Goal: Use online tool/utility: Utilize a website feature to perform a specific function

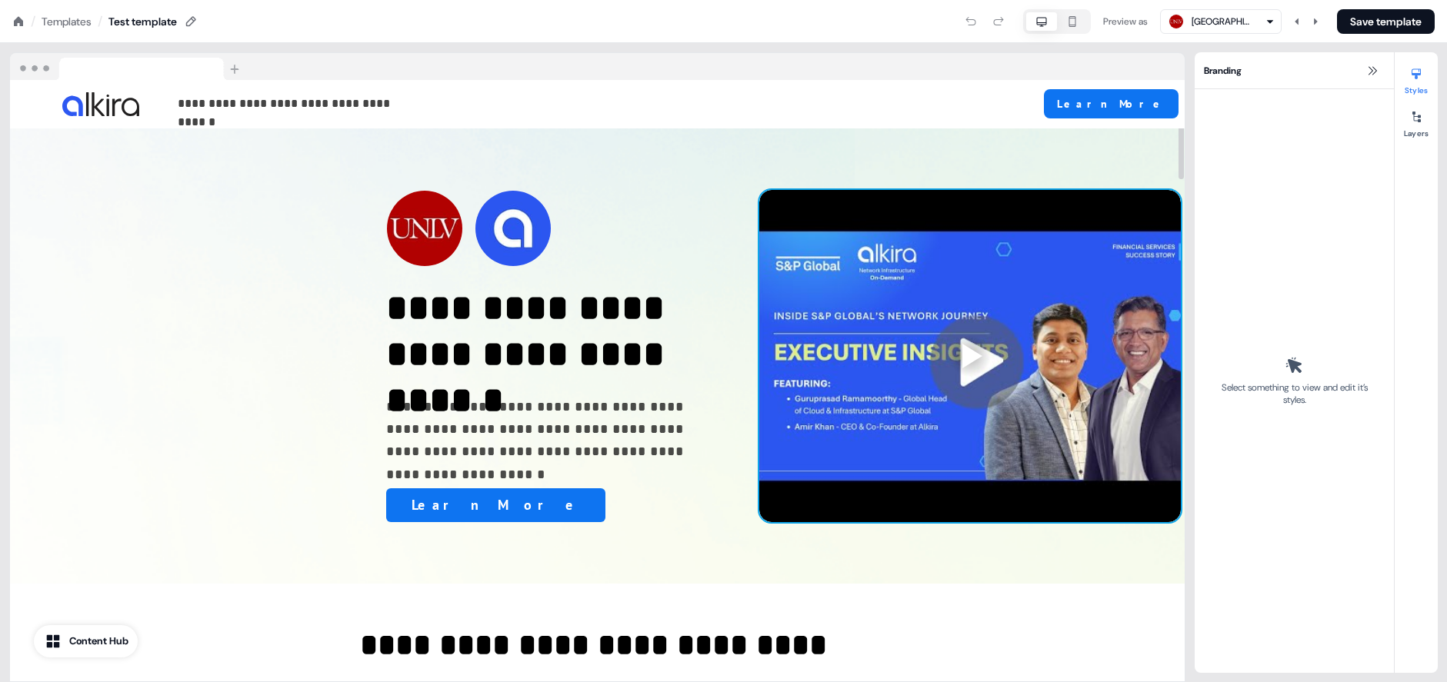
click at [759, 221] on div at bounding box center [970, 356] width 422 height 332
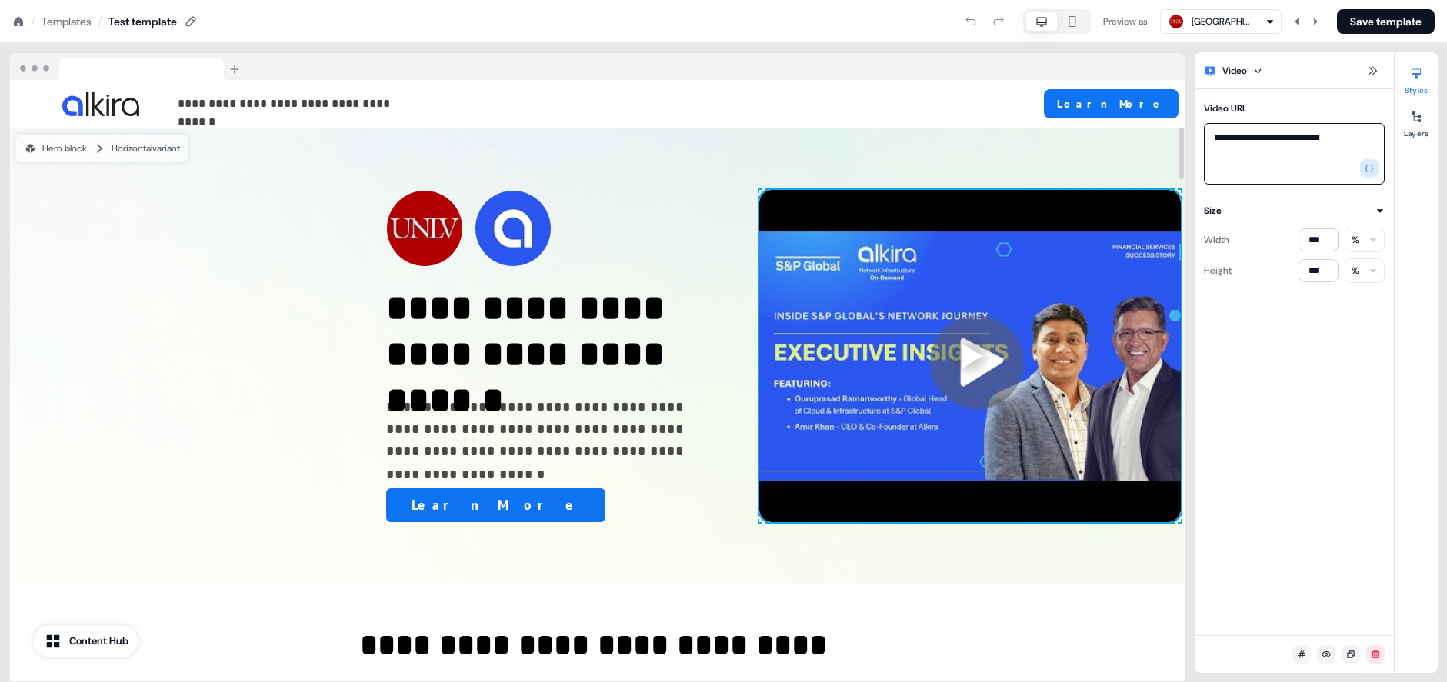
click at [1299, 137] on textarea "**********" at bounding box center [1294, 154] width 181 height 62
click at [982, 262] on div at bounding box center [970, 356] width 422 height 332
click at [1410, 122] on icon at bounding box center [1416, 117] width 12 height 12
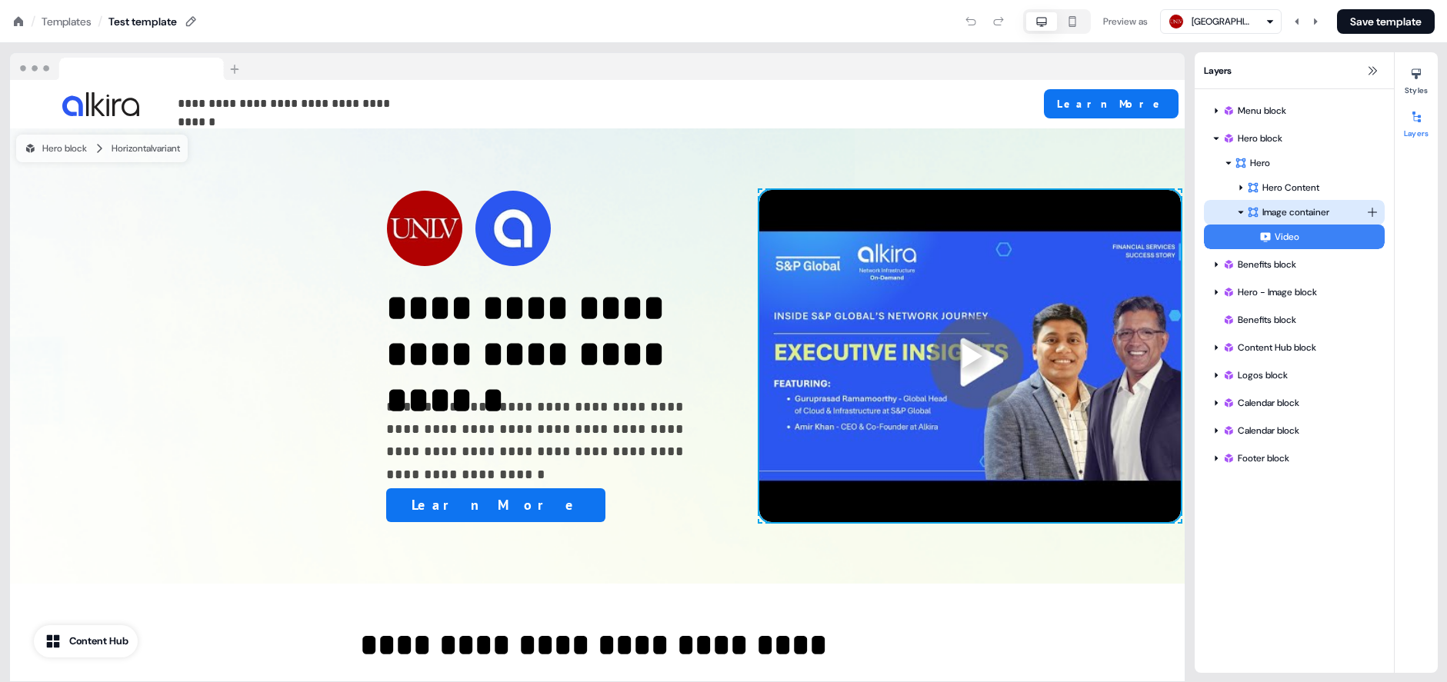
click at [1376, 208] on html "+ Next Auto dialer paused! Go to your dialing tab to continue. 225 Paused" at bounding box center [723, 172] width 1447 height 345
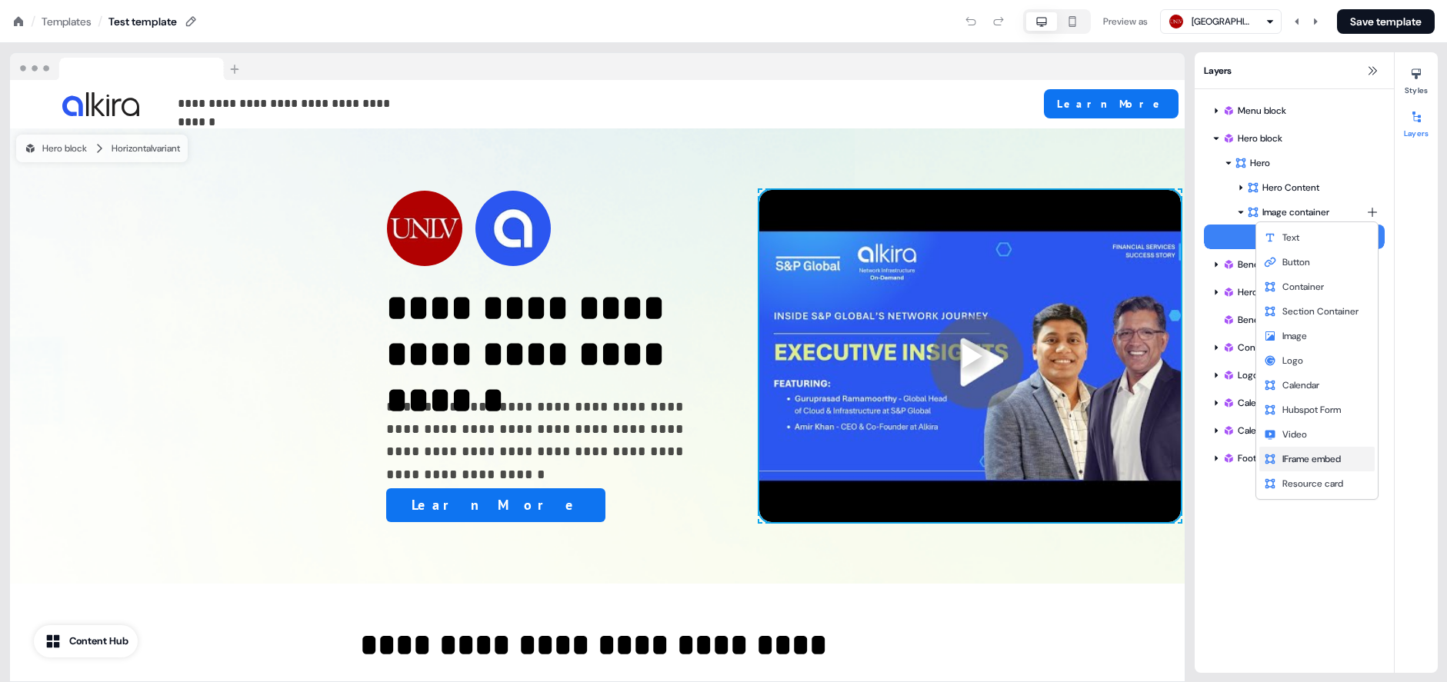
click at [1302, 458] on span "IFrame embed" at bounding box center [1311, 459] width 58 height 12
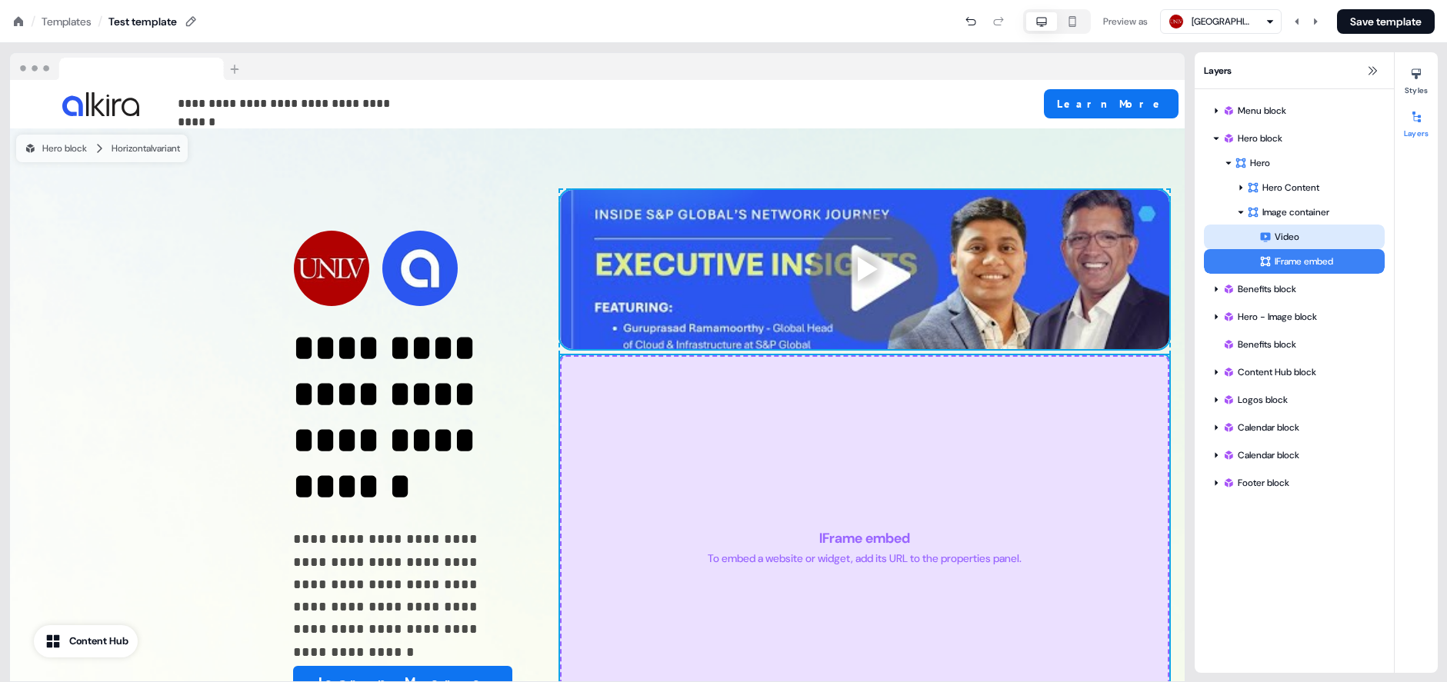
click at [1312, 241] on div "Video" at bounding box center [1321, 236] width 125 height 15
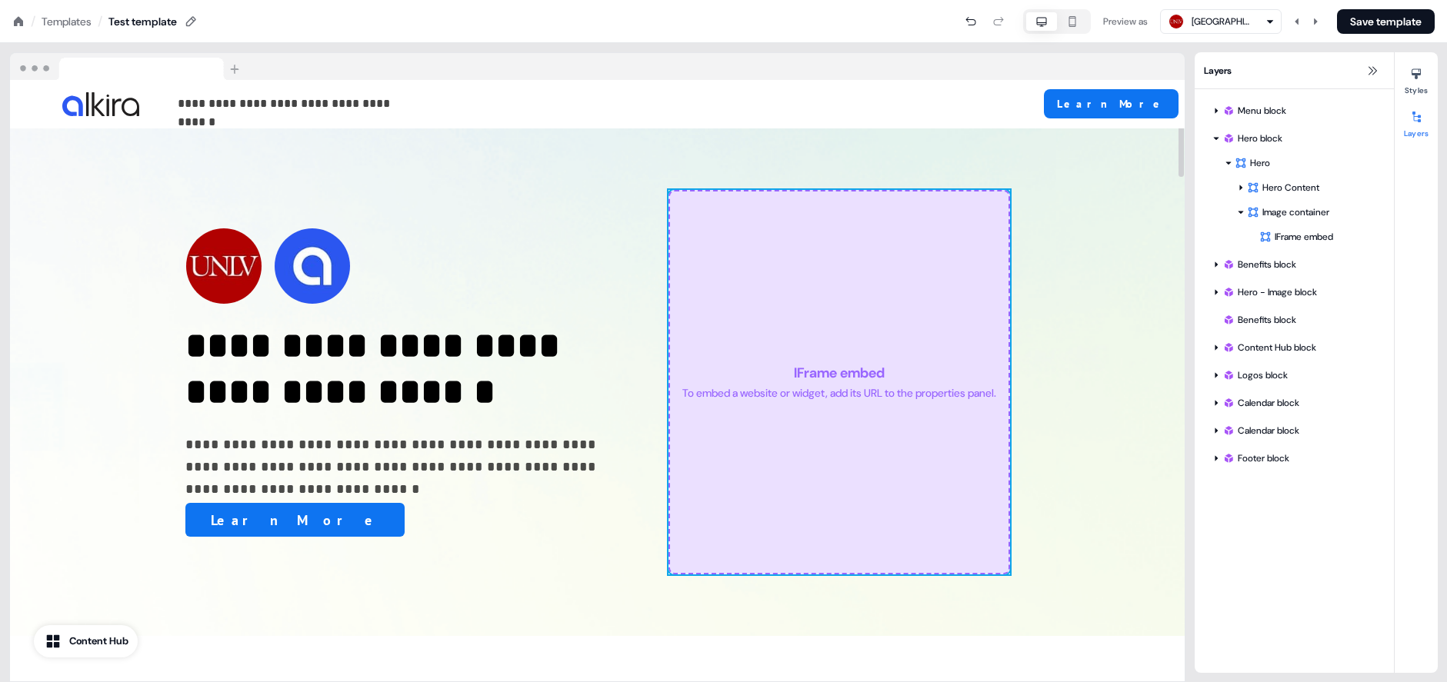
click at [902, 335] on div "IFrame embed To embed a website or widget, add its URL to the properties panel." at bounding box center [840, 382] width 342 height 385
